Goal: Navigation & Orientation: Find specific page/section

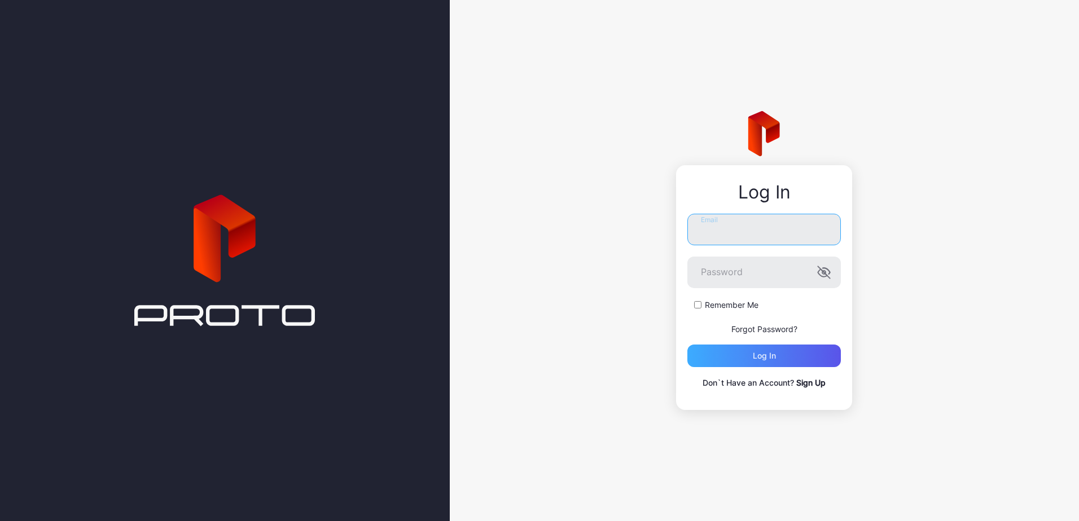
type input "**********"
click at [800, 357] on div "Log in" at bounding box center [763, 356] width 153 height 23
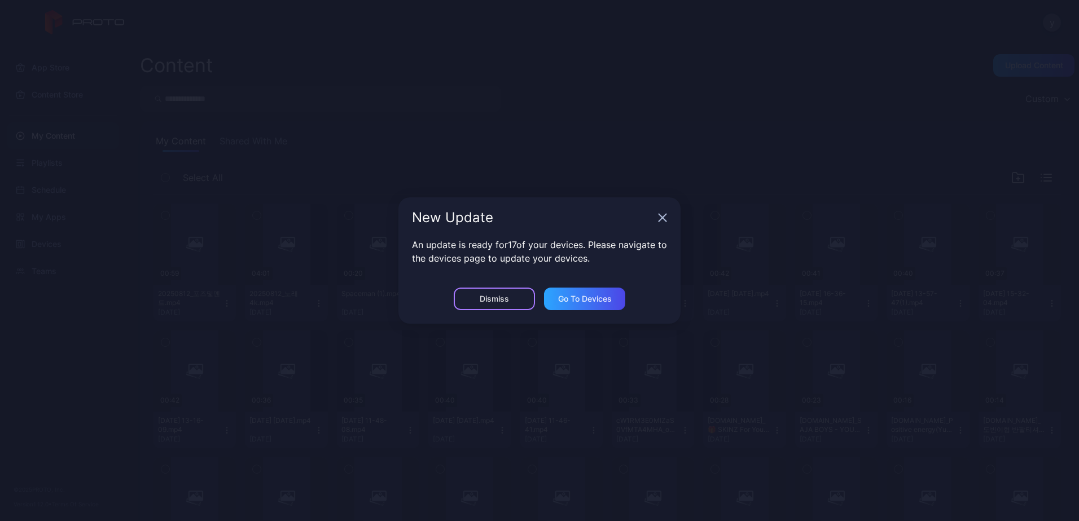
click at [489, 293] on div "Dismiss" at bounding box center [494, 299] width 81 height 23
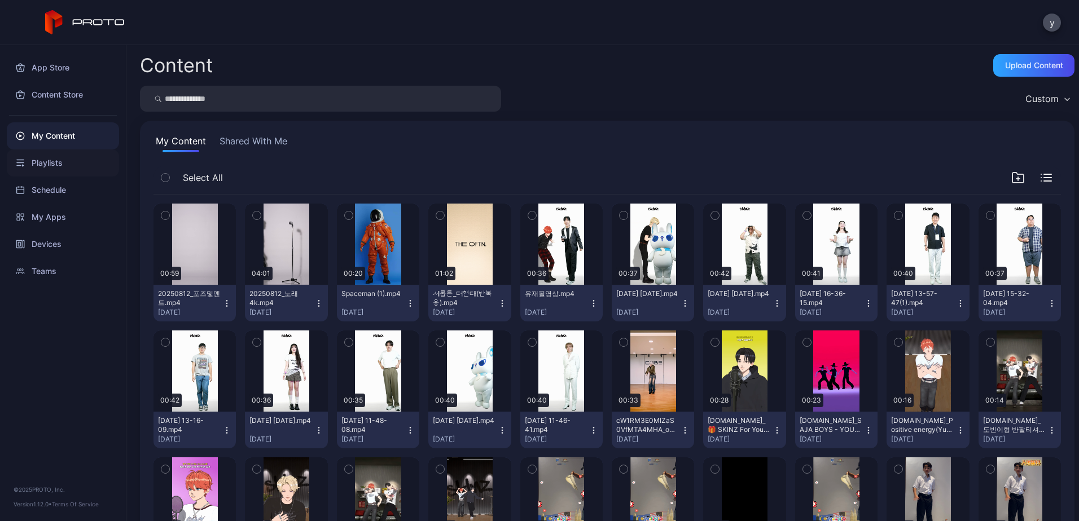
click at [66, 162] on div "Playlists" at bounding box center [63, 163] width 112 height 27
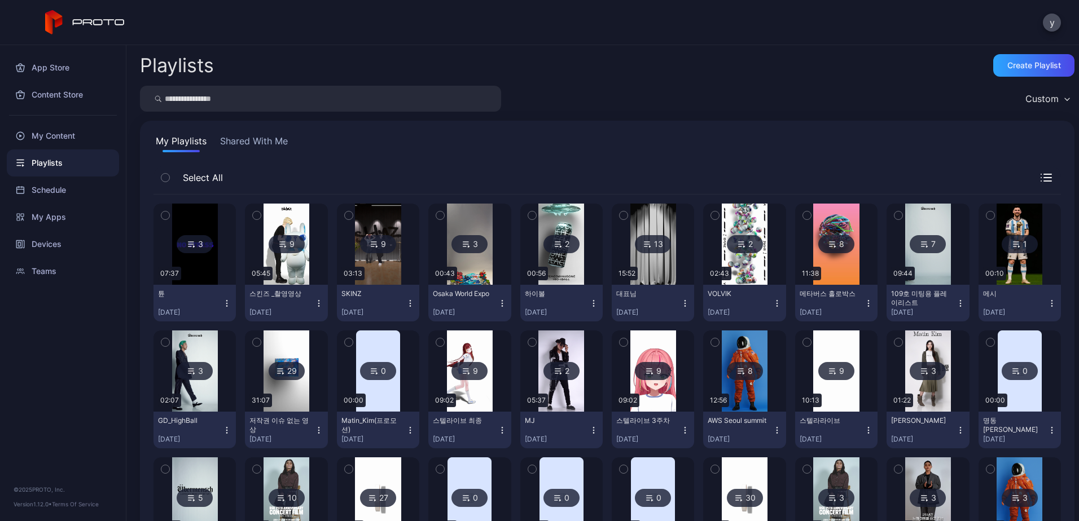
click at [260, 134] on button "Shared With Me" at bounding box center [254, 143] width 72 height 18
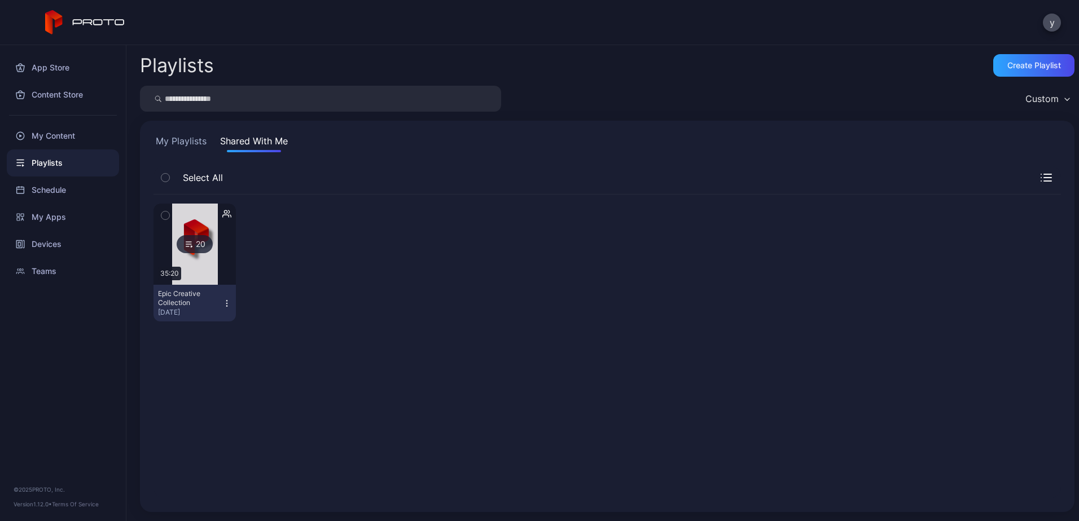
click at [205, 233] on img at bounding box center [195, 244] width 46 height 81
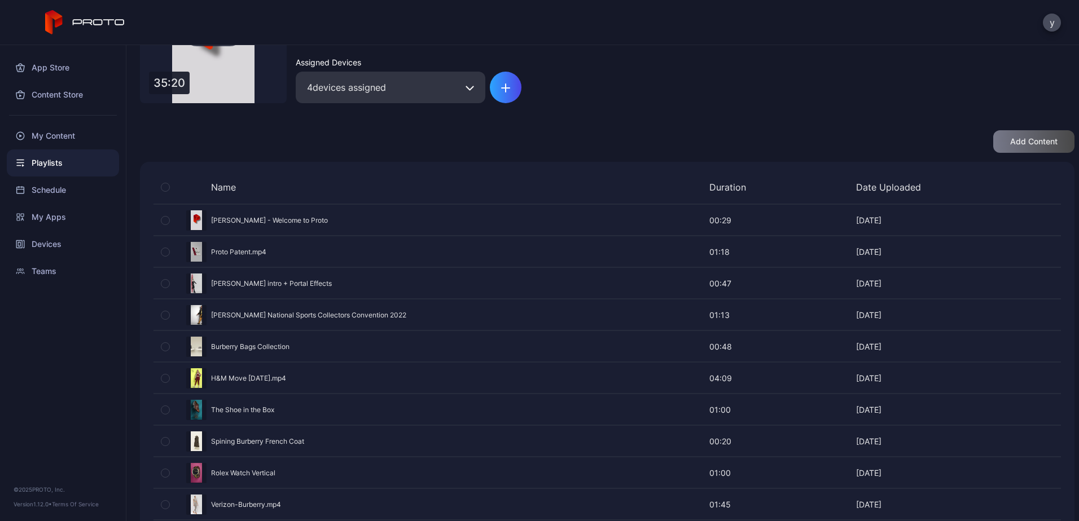
scroll to position [133, 0]
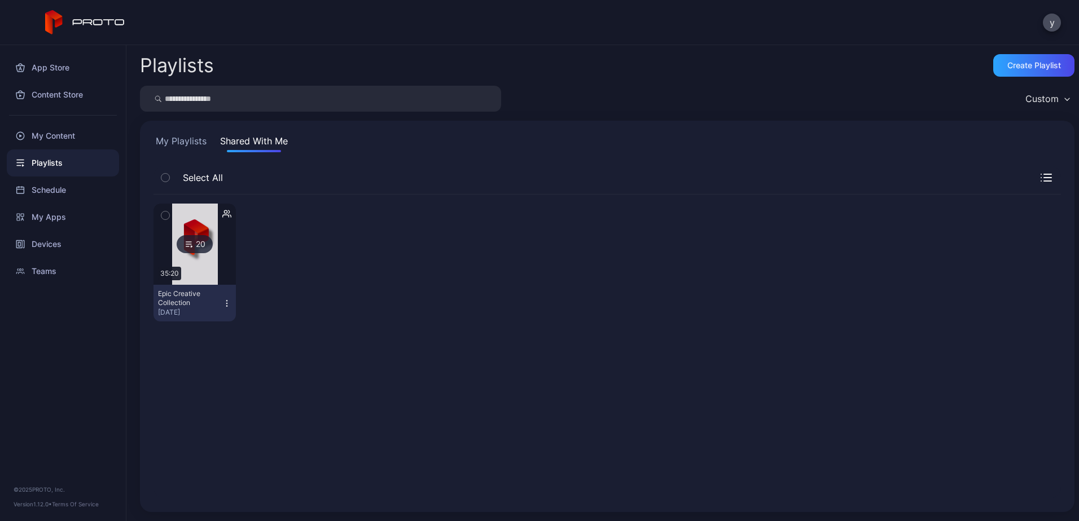
click at [161, 136] on button "My Playlists" at bounding box center [180, 143] width 55 height 18
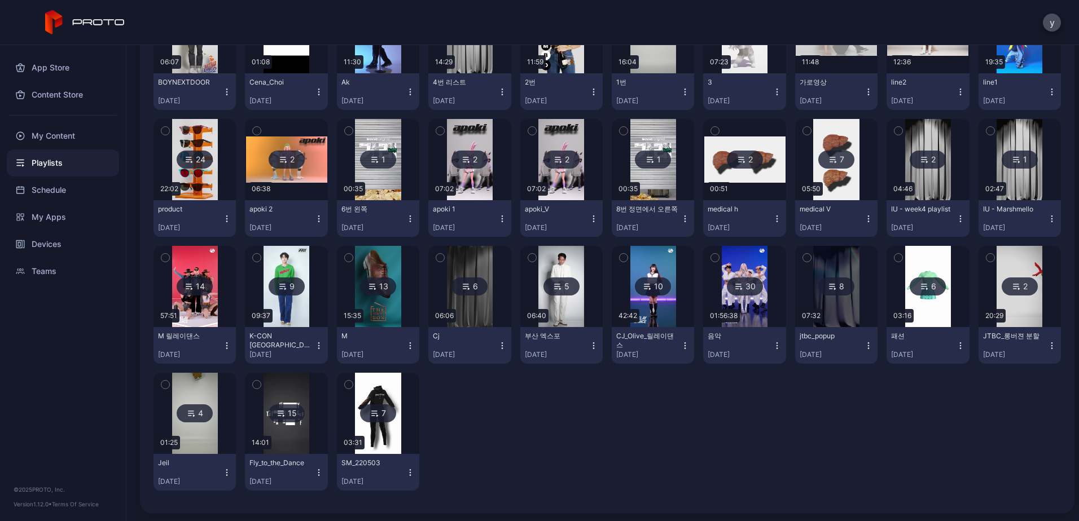
scroll to position [721, 0]
